Goal: Information Seeking & Learning: Learn about a topic

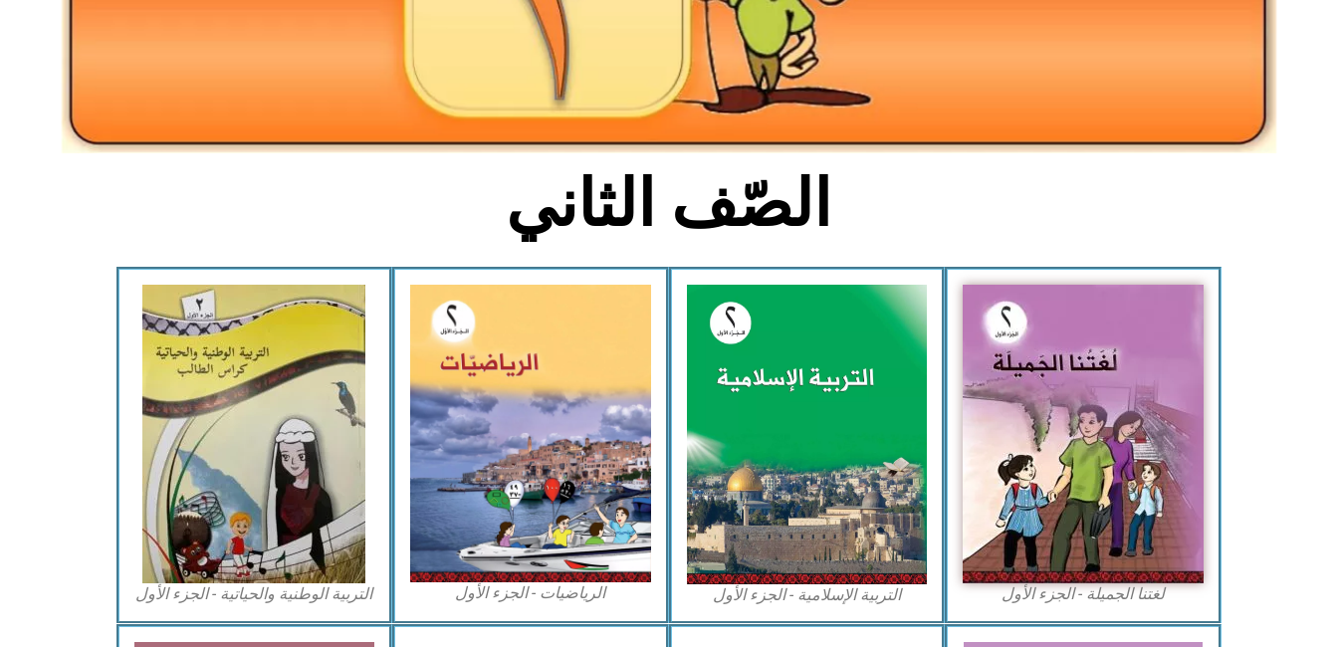
scroll to position [368, 0]
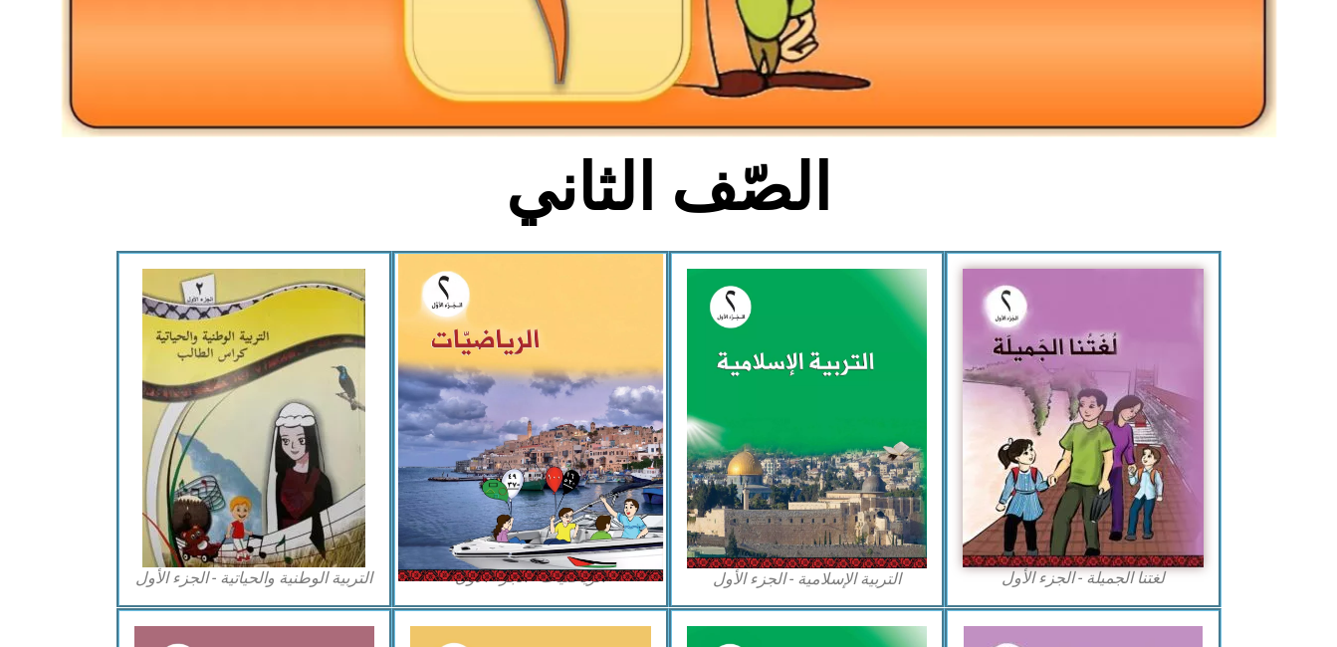
click at [583, 324] on img at bounding box center [530, 418] width 265 height 328
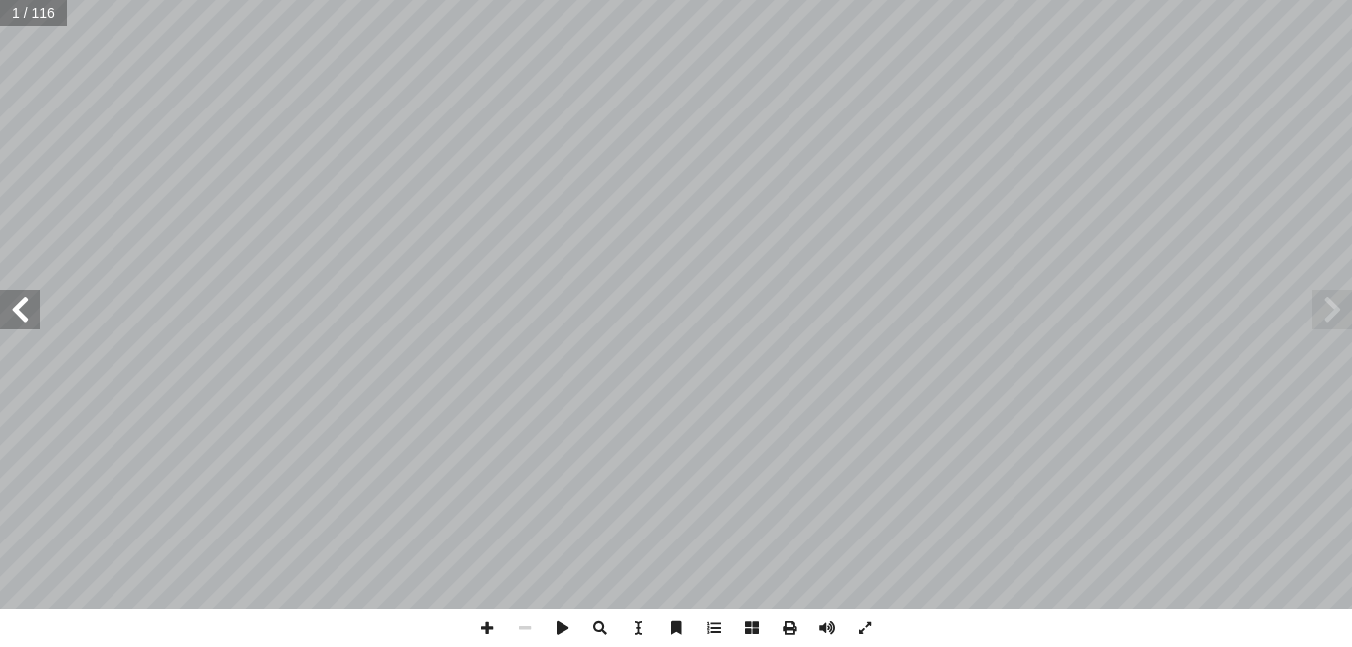
click at [33, 308] on span at bounding box center [20, 310] width 40 height 40
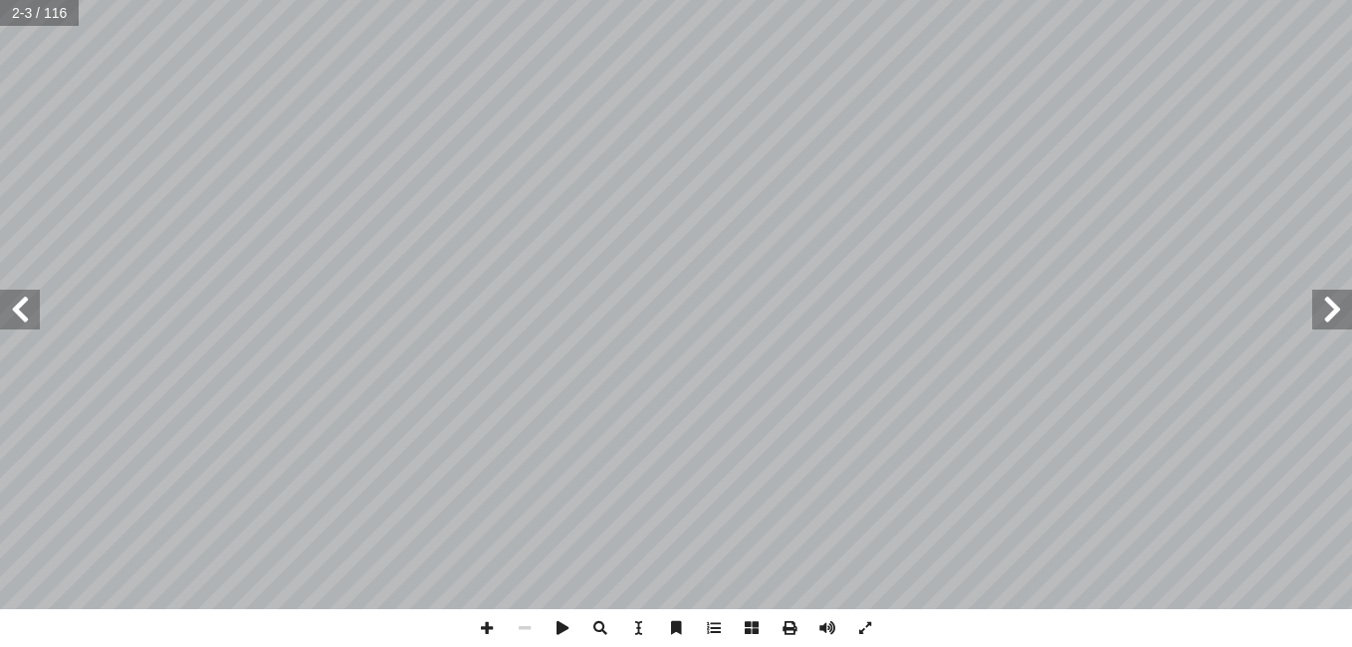
click at [33, 308] on span at bounding box center [20, 310] width 40 height 40
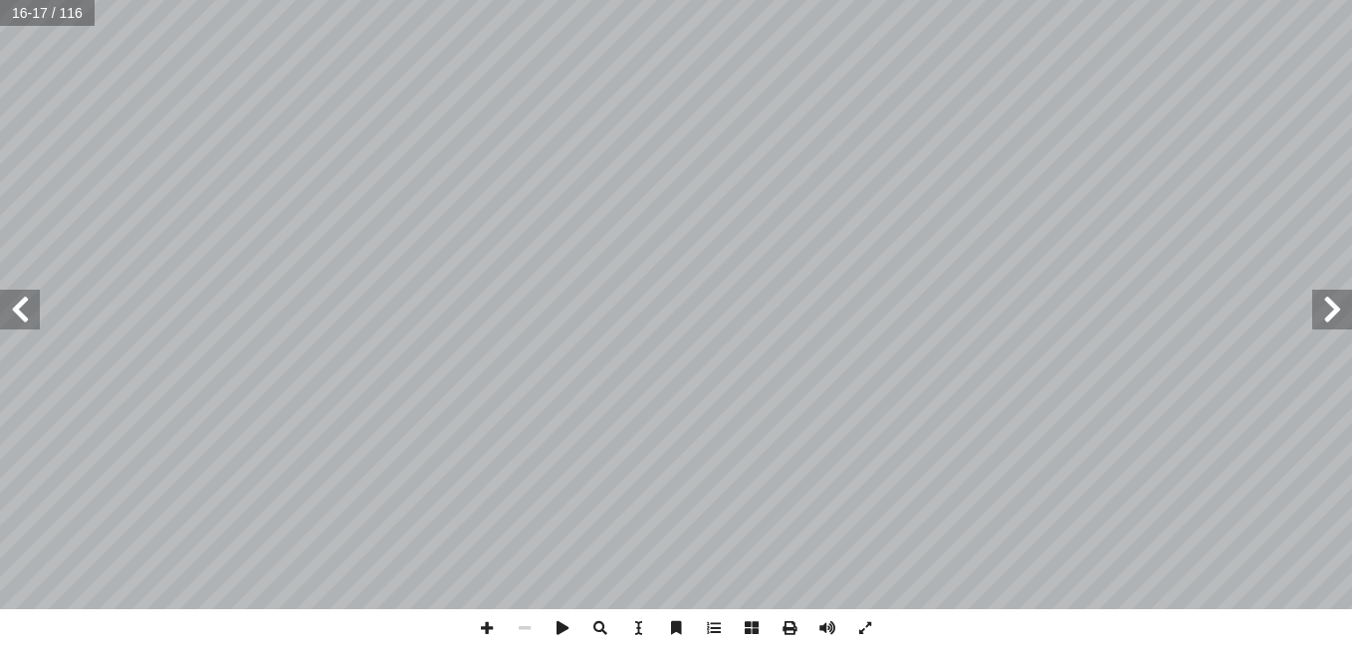
click at [1332, 315] on span at bounding box center [1332, 310] width 40 height 40
click at [487, 635] on span at bounding box center [487, 628] width 38 height 38
click at [486, 626] on span at bounding box center [487, 628] width 38 height 38
click at [27, 317] on span at bounding box center [20, 310] width 40 height 40
click at [0, 131] on html "الصفحة الرئيسية الصف الأول الصف الثاني الصف الثالث الصف الرابع الصف الخامس الصف…" at bounding box center [676, 65] width 1352 height 131
